Goal: Information Seeking & Learning: Learn about a topic

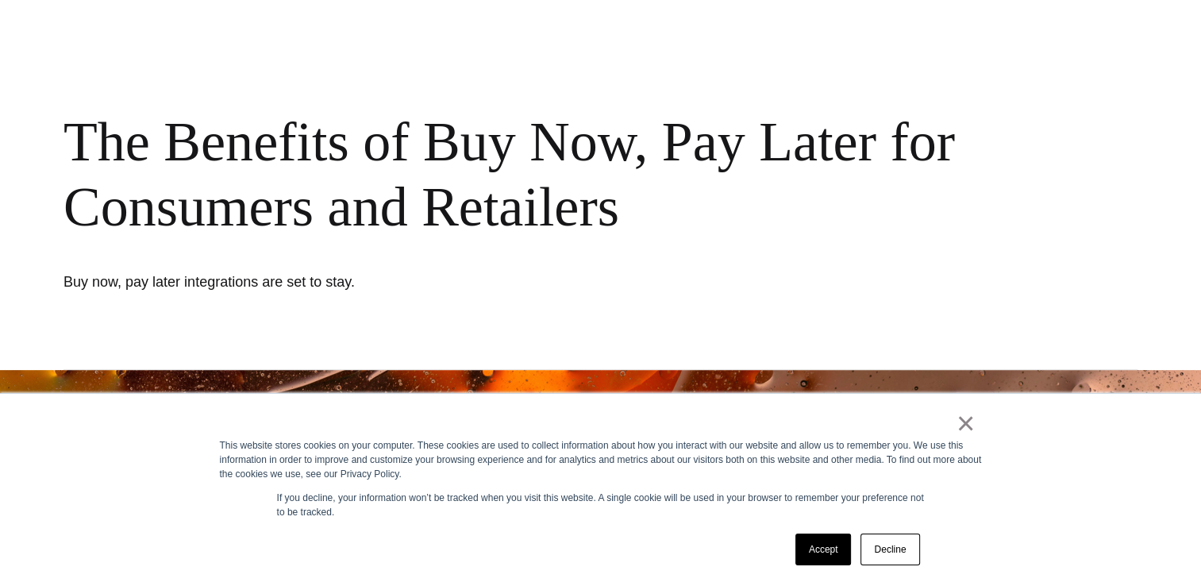
scroll to position [238, 0]
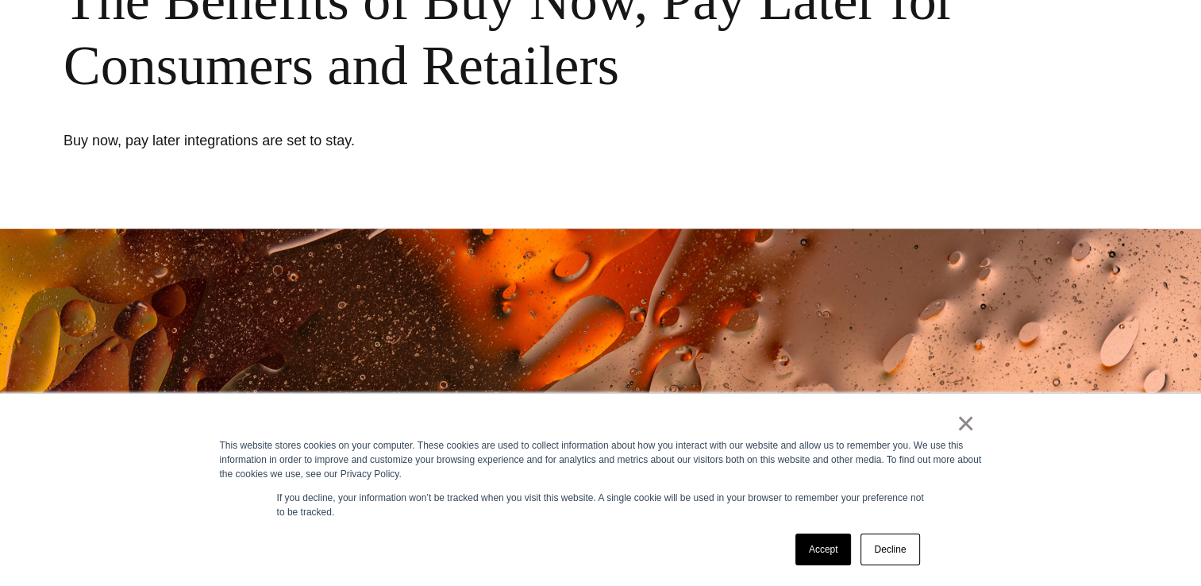
click at [828, 546] on link "Accept" at bounding box center [823, 549] width 56 height 32
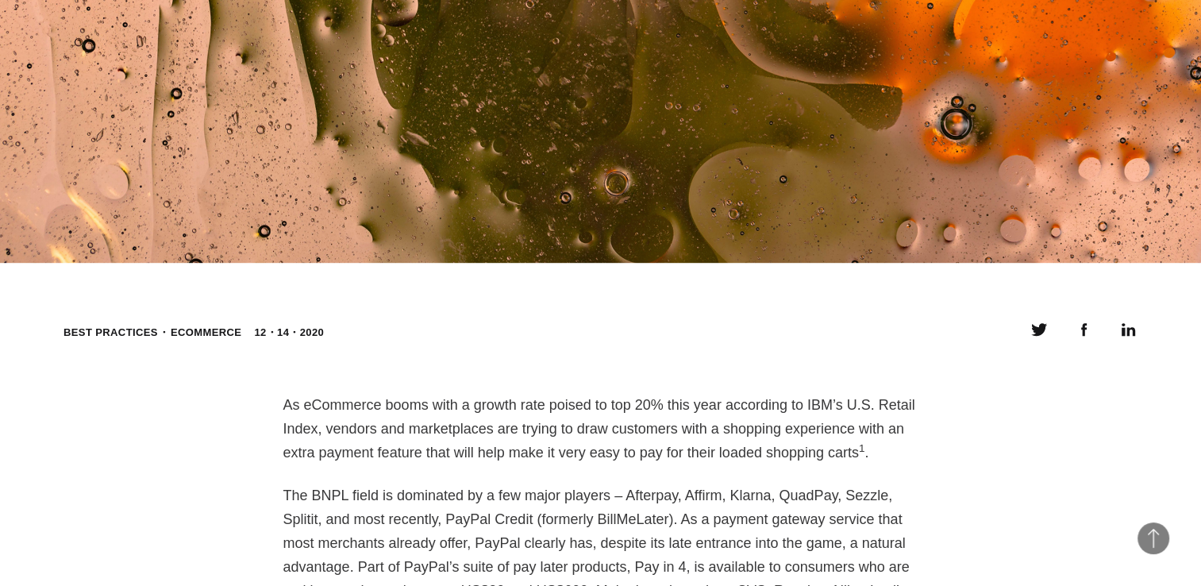
scroll to position [1111, 0]
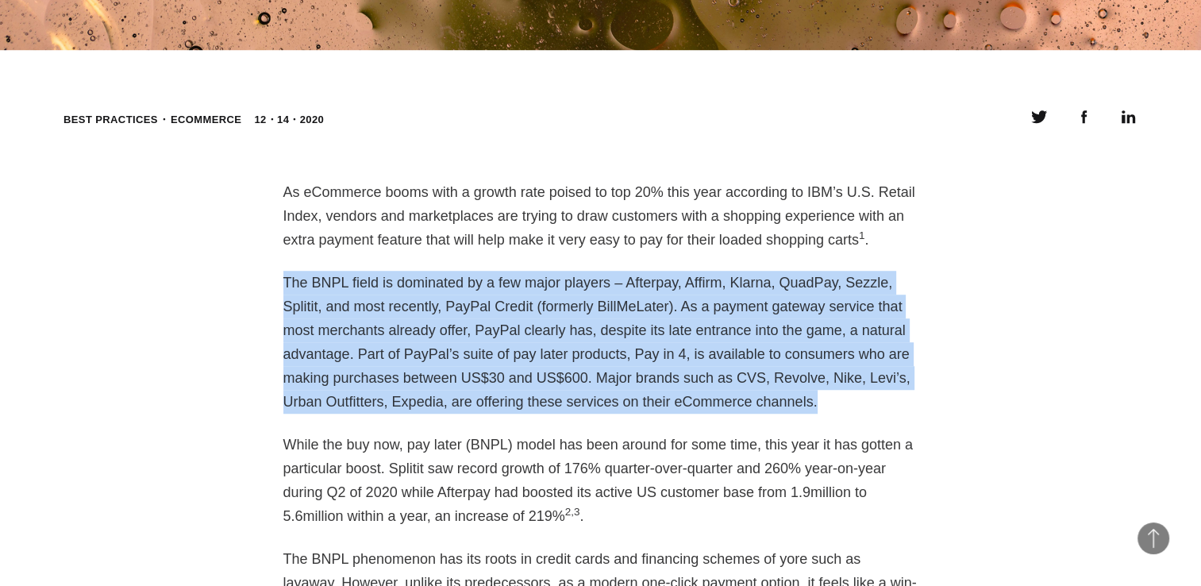
drag, startPoint x: 279, startPoint y: 281, endPoint x: 575, endPoint y: 403, distance: 320.2
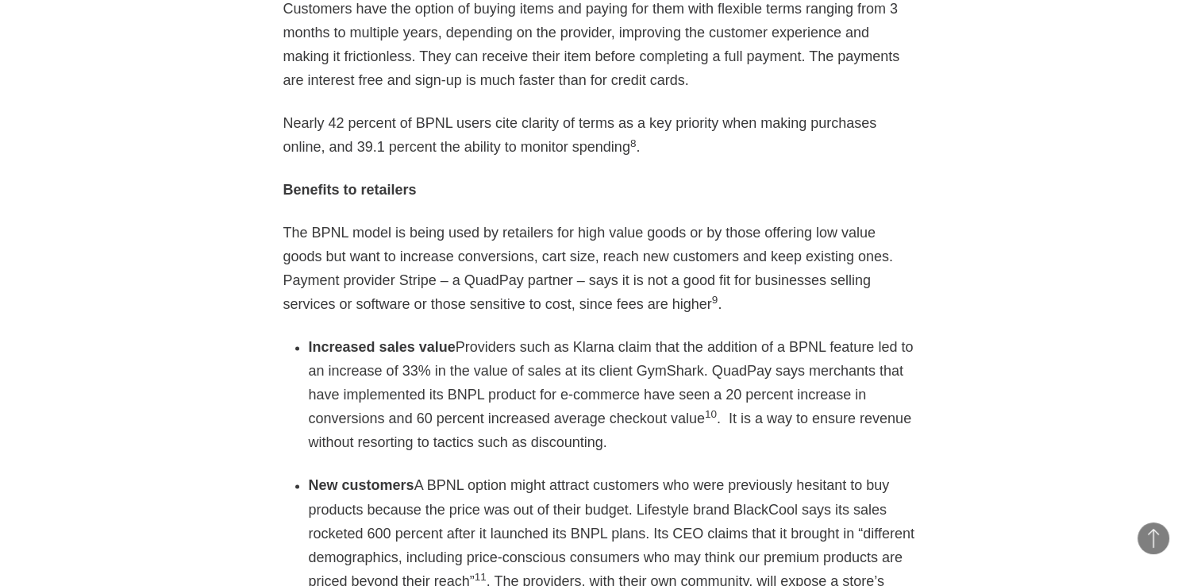
scroll to position [2539, 0]
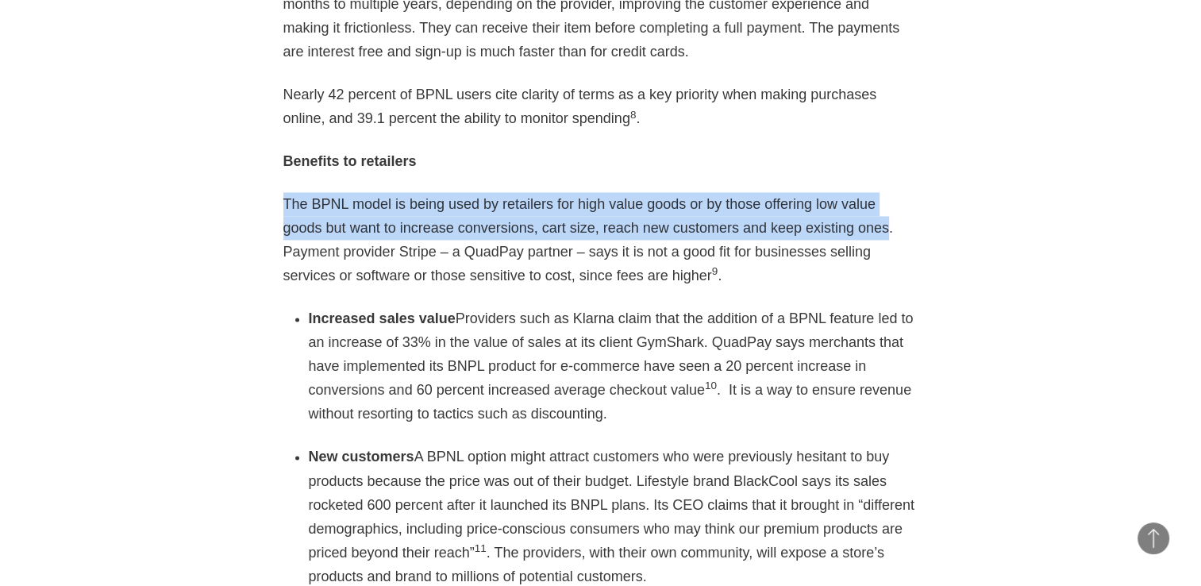
drag, startPoint x: 784, startPoint y: 183, endPoint x: 282, endPoint y: 148, distance: 502.8
click at [283, 192] on p "The BPNL model is being used by retailers for high value goods or by those offe…" at bounding box center [600, 239] width 635 height 95
copy p "The BPNL model is being used by retailers for high value goods or by those offe…"
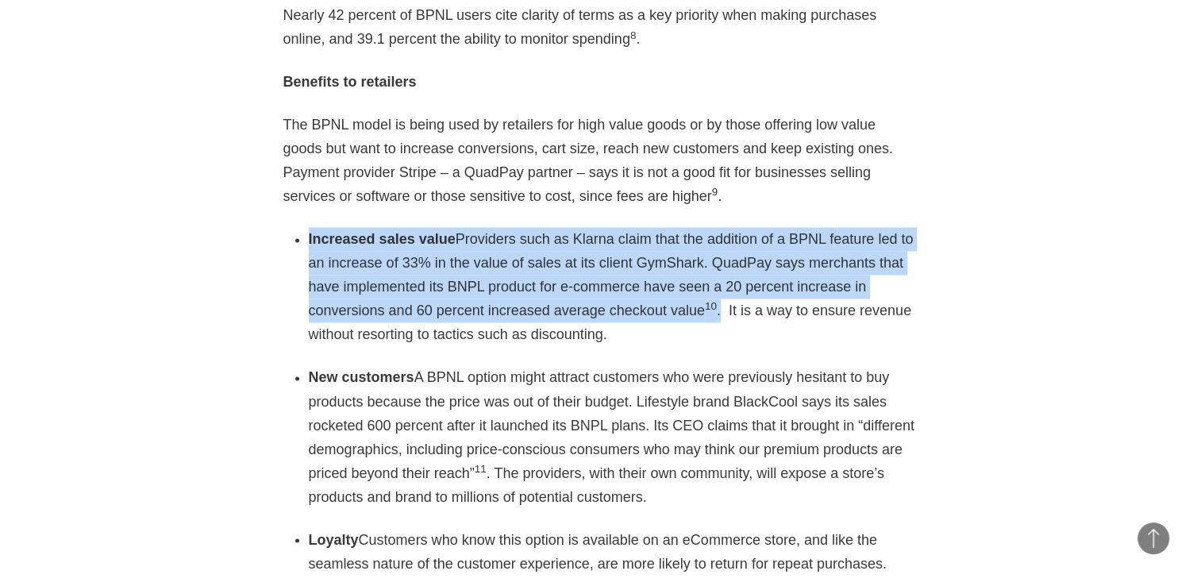
drag, startPoint x: 587, startPoint y: 262, endPoint x: 309, endPoint y: 191, distance: 286.6
click at [309, 227] on li "Increased sales value Providers such as Klarna claim that the addition of a BPN…" at bounding box center [613, 286] width 609 height 119
copy li "Increased sales value Providers such as Klarna claim that the addition of a BPN…"
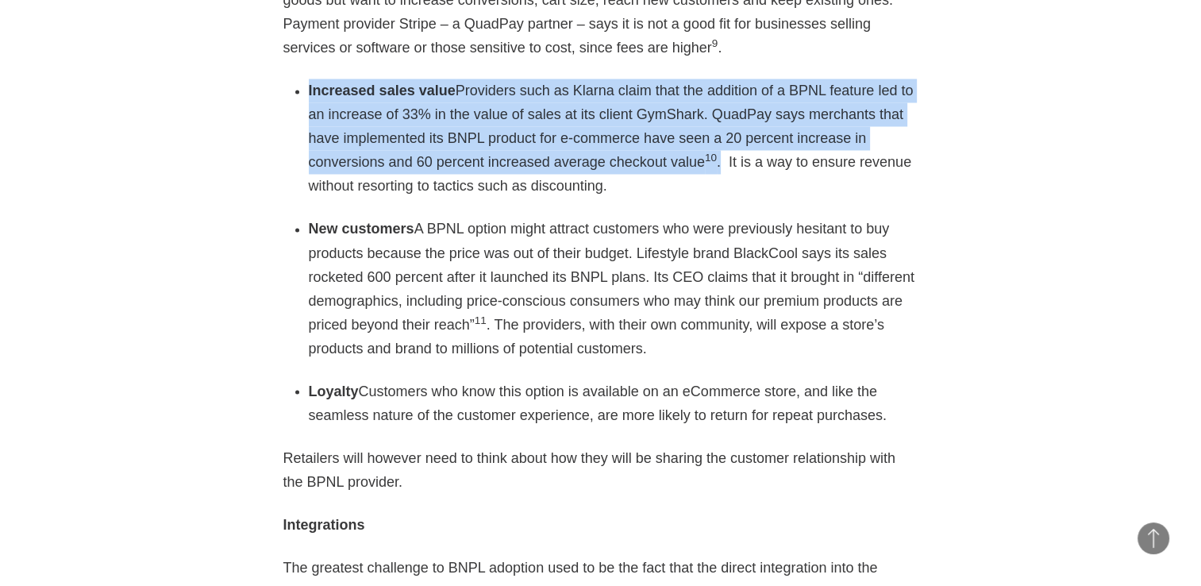
scroll to position [2777, 0]
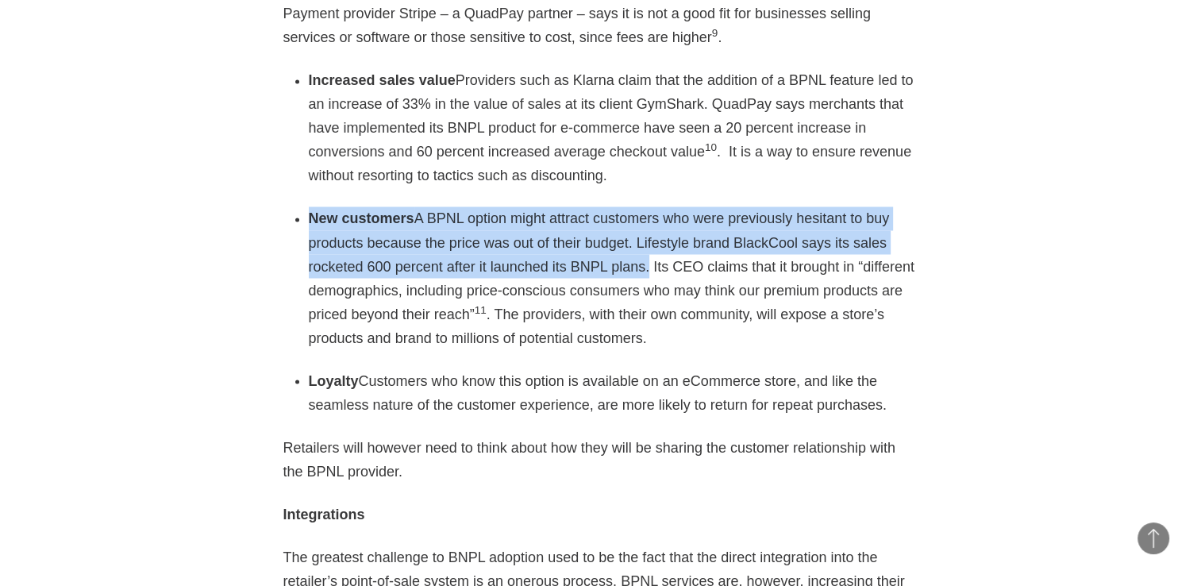
drag, startPoint x: 563, startPoint y: 217, endPoint x: 310, endPoint y: 178, distance: 255.3
click at [310, 206] on li "New customers A BPNL option might attract customers who were previously hesitan…" at bounding box center [613, 277] width 609 height 143
copy li "New customers A BPNL option might attract customers who were previously hesitan…"
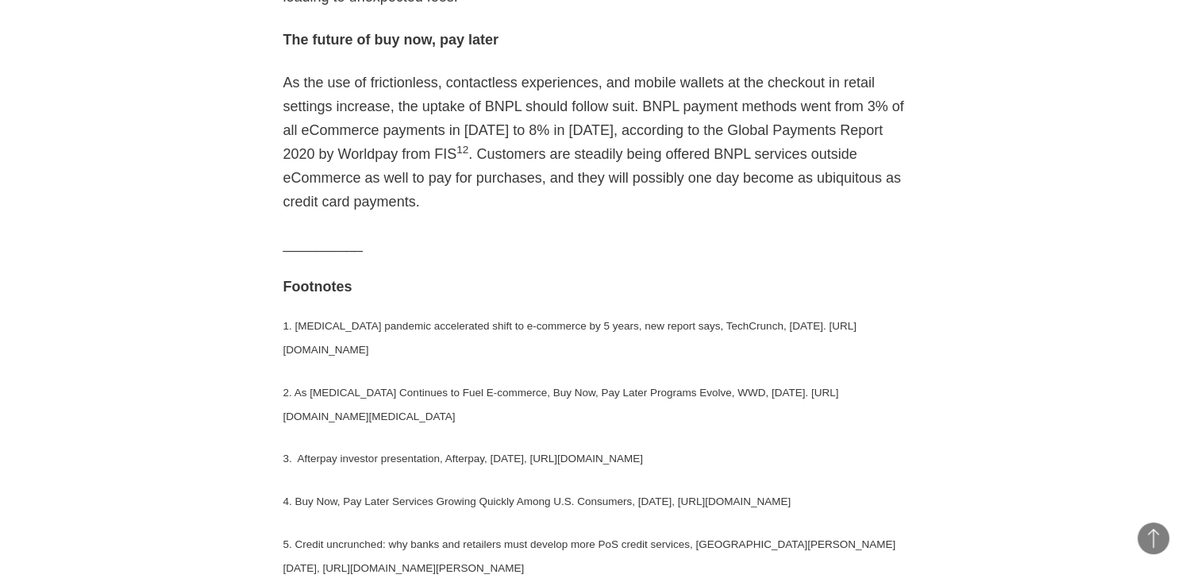
scroll to position [3571, 0]
